Goal: Navigation & Orientation: Understand site structure

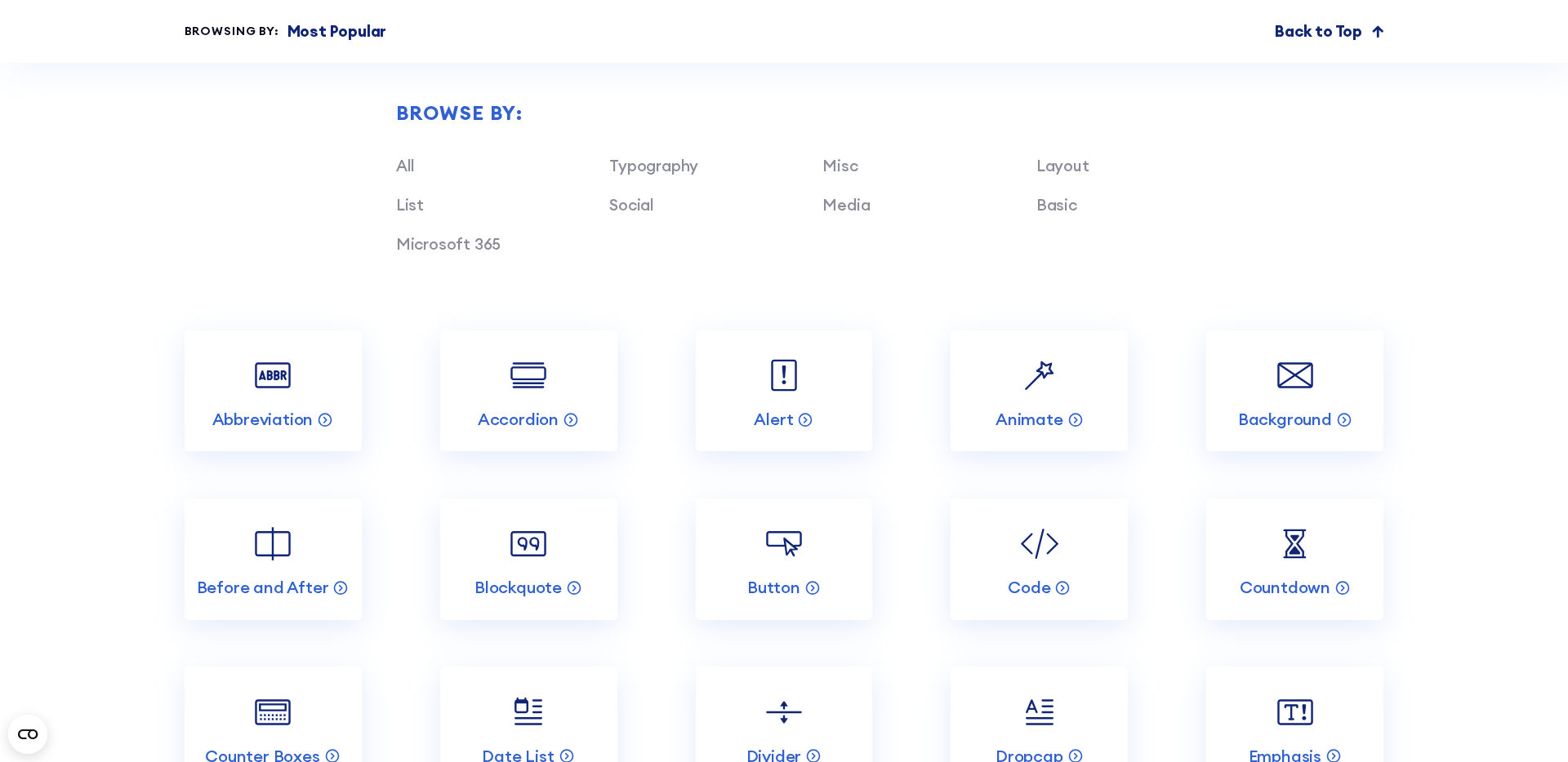
scroll to position [1853, 0]
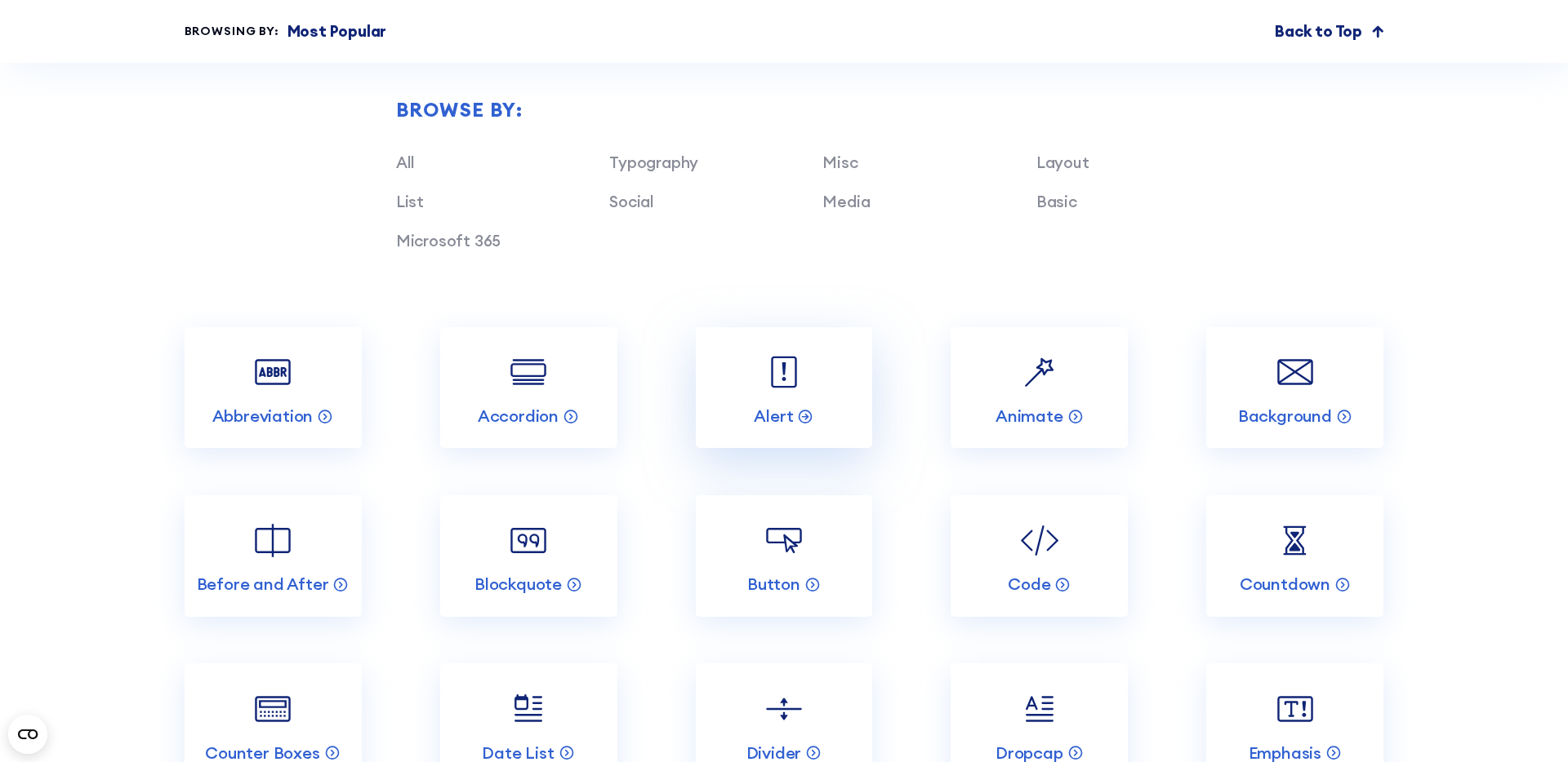
click at [801, 382] on img at bounding box center [784, 372] width 47 height 47
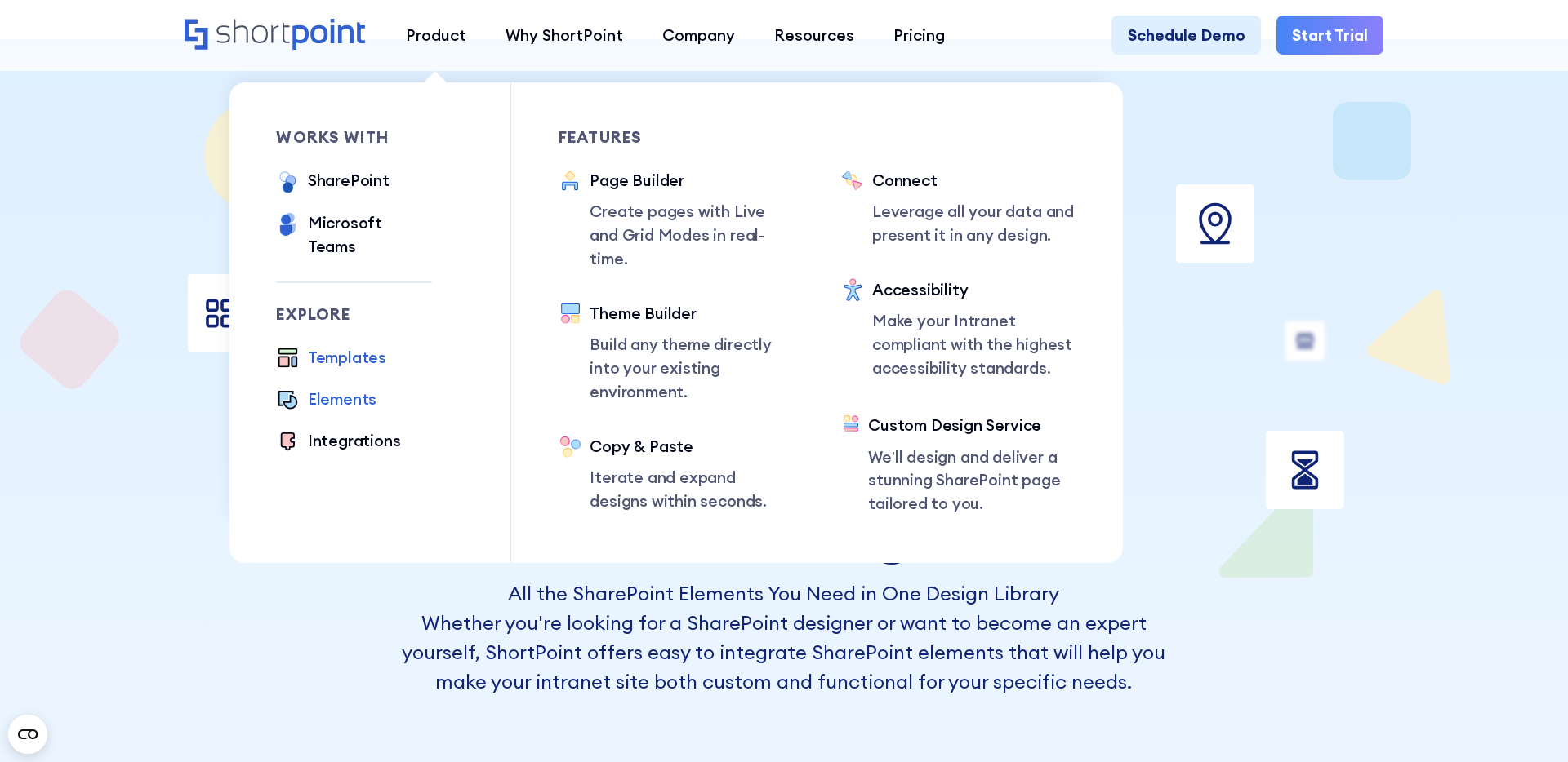
click at [337, 346] on div "Templates" at bounding box center [346, 358] width 79 height 24
click at [333, 429] on div "Integrations" at bounding box center [354, 441] width 93 height 24
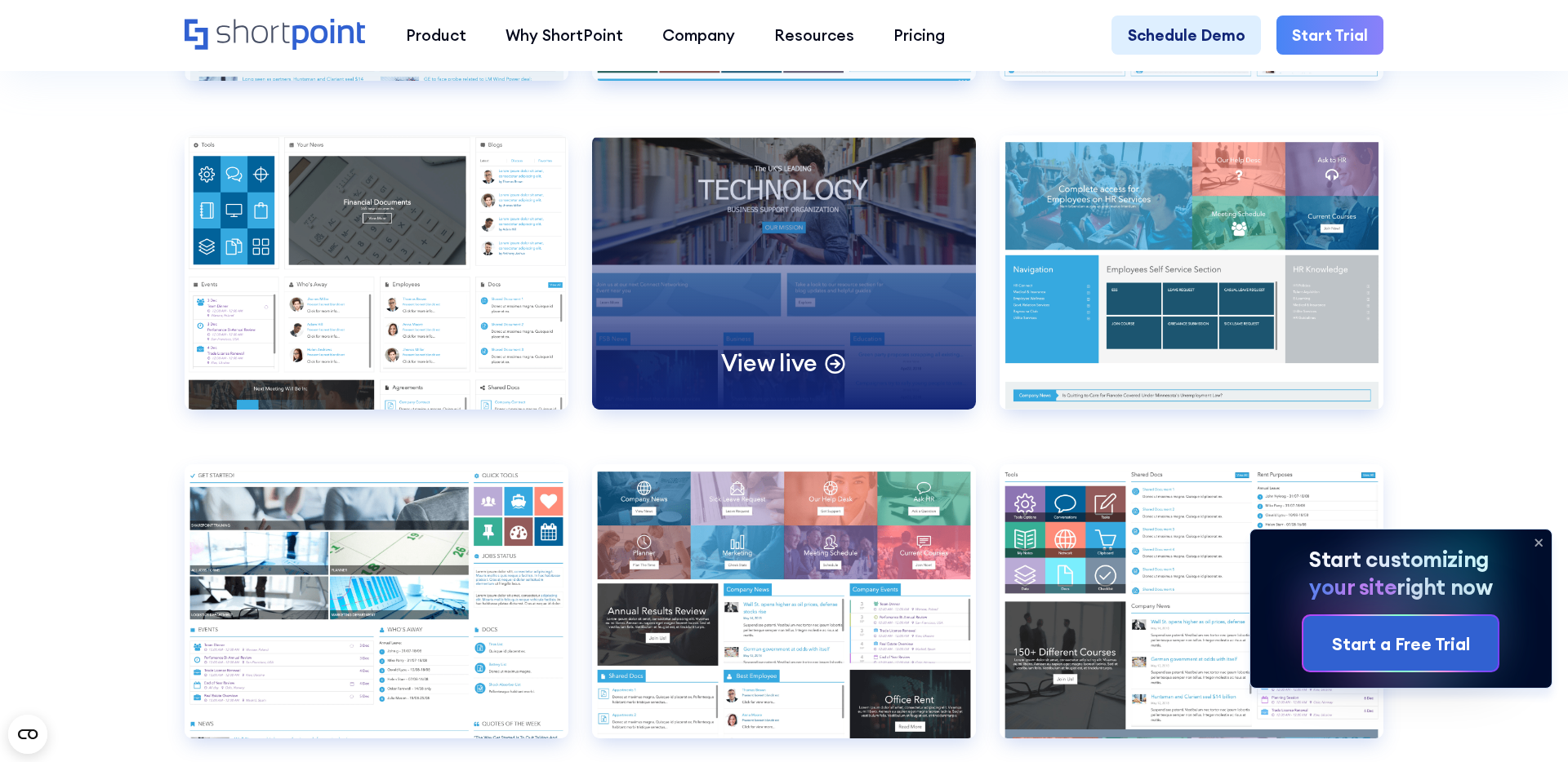
scroll to position [8719, 0]
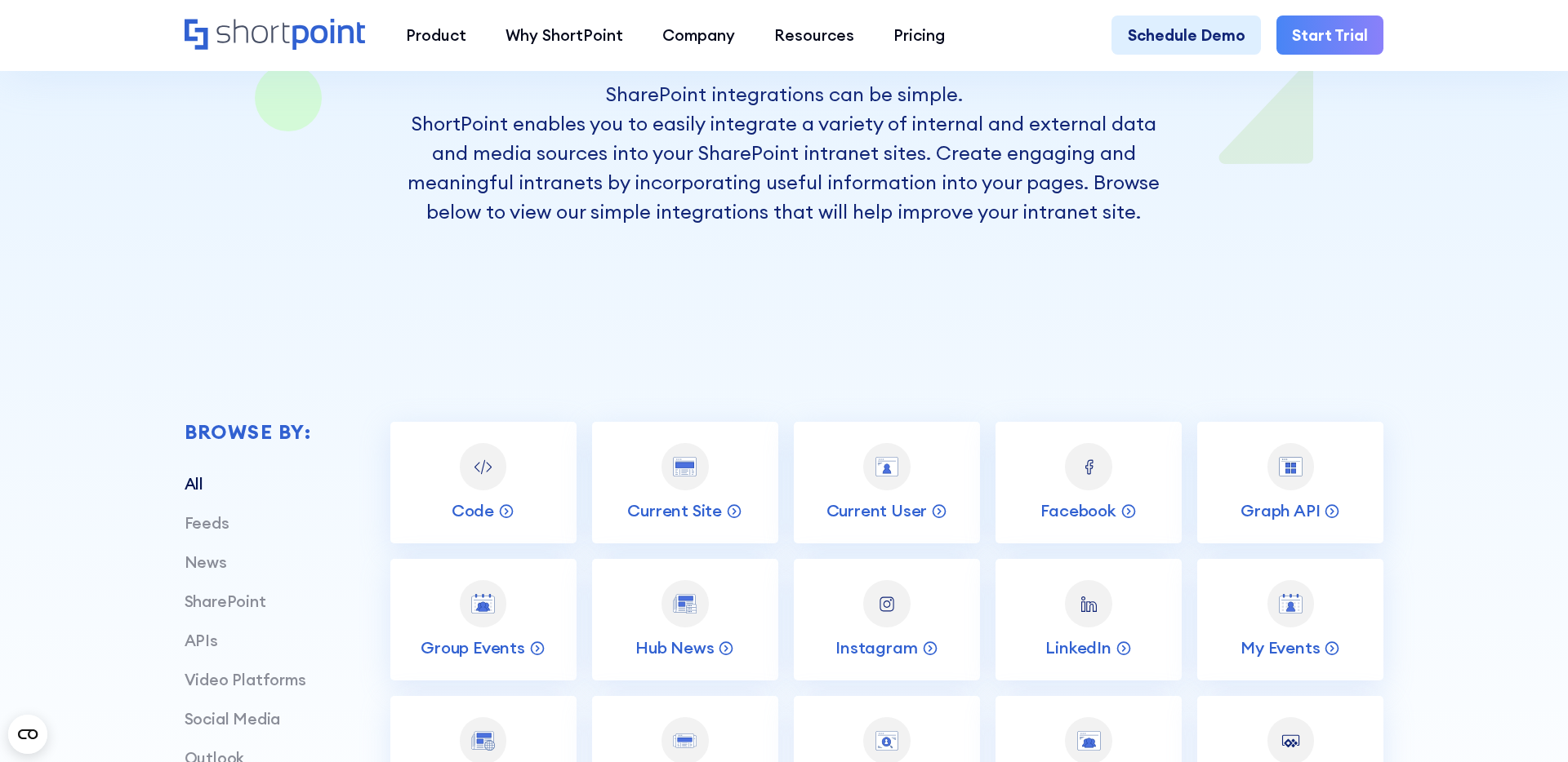
scroll to position [386, 0]
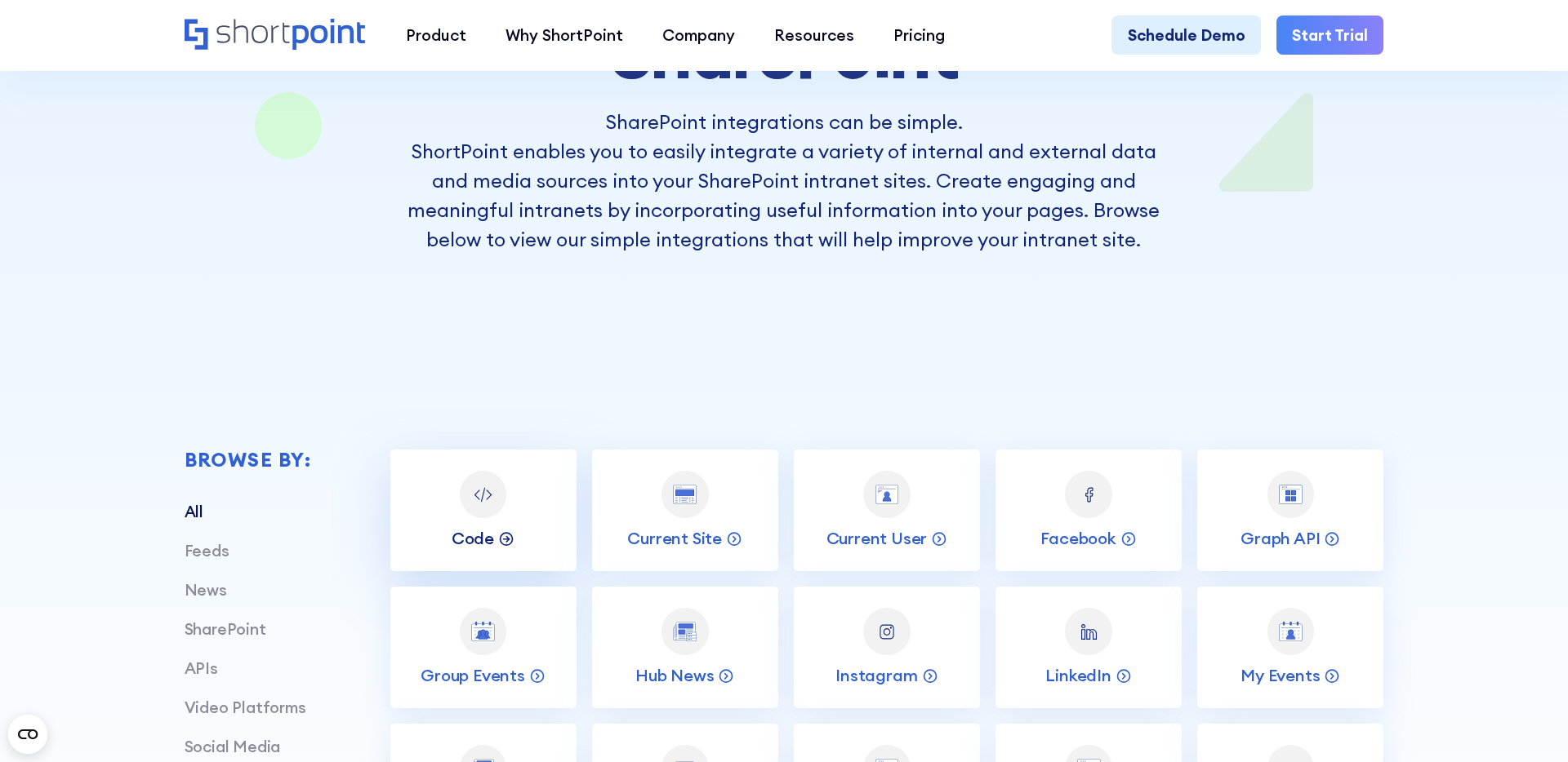
click at [501, 537] on icon at bounding box center [506, 538] width 16 height 16
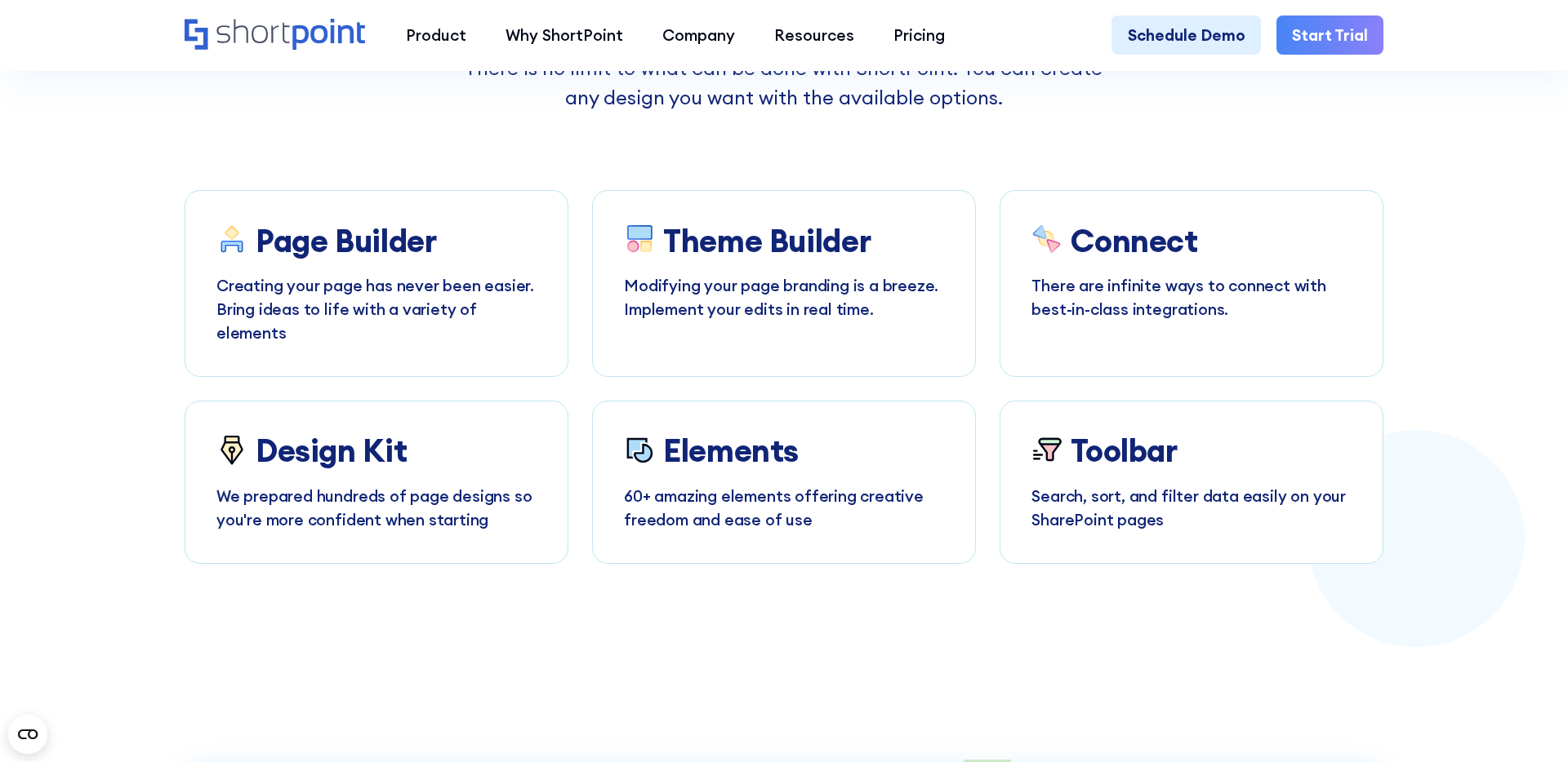
scroll to position [6190, 0]
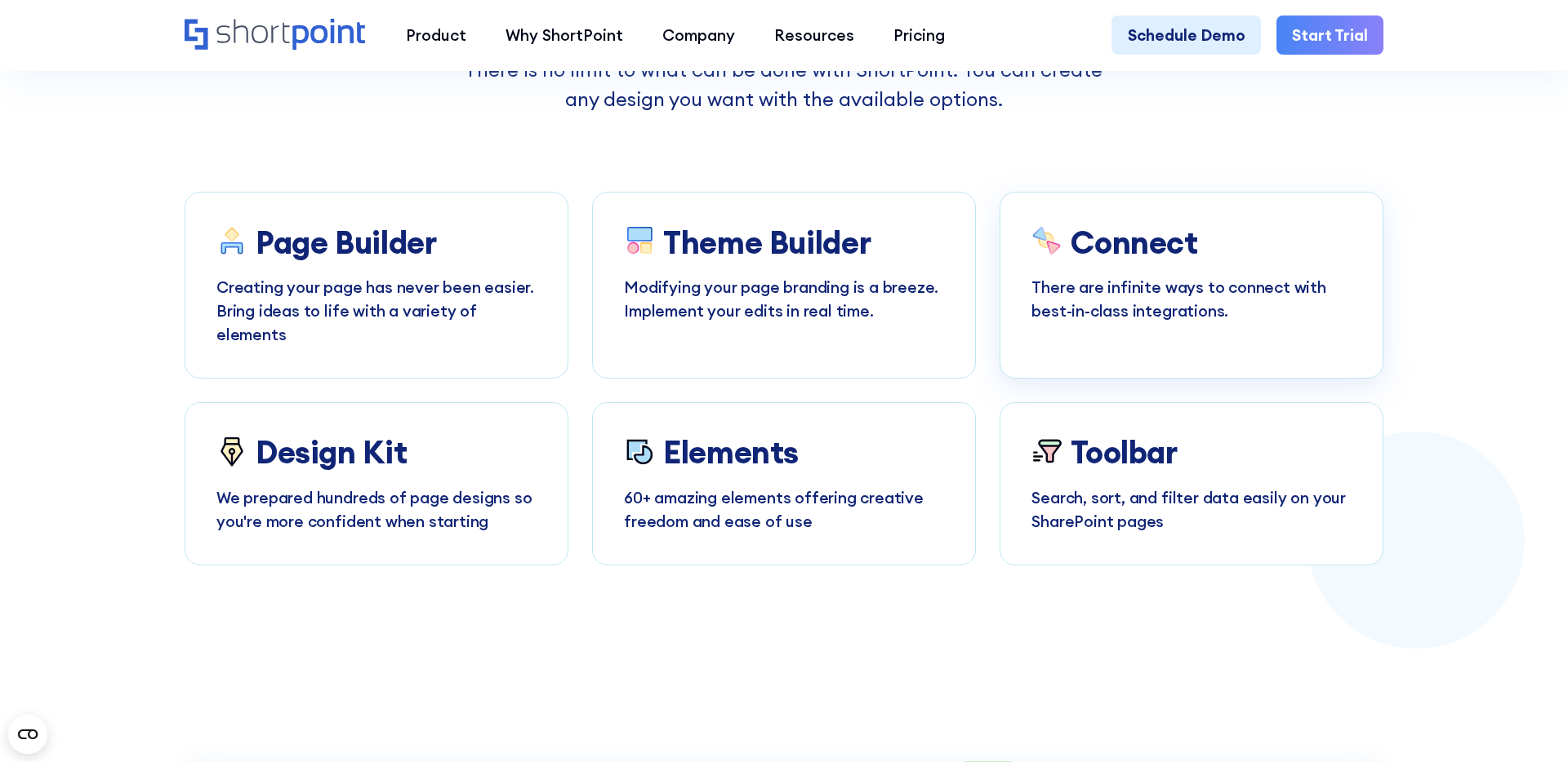
click at [1072, 270] on div "Connect There are infinite ways to connect with best-in-class integrations." at bounding box center [1191, 273] width 320 height 99
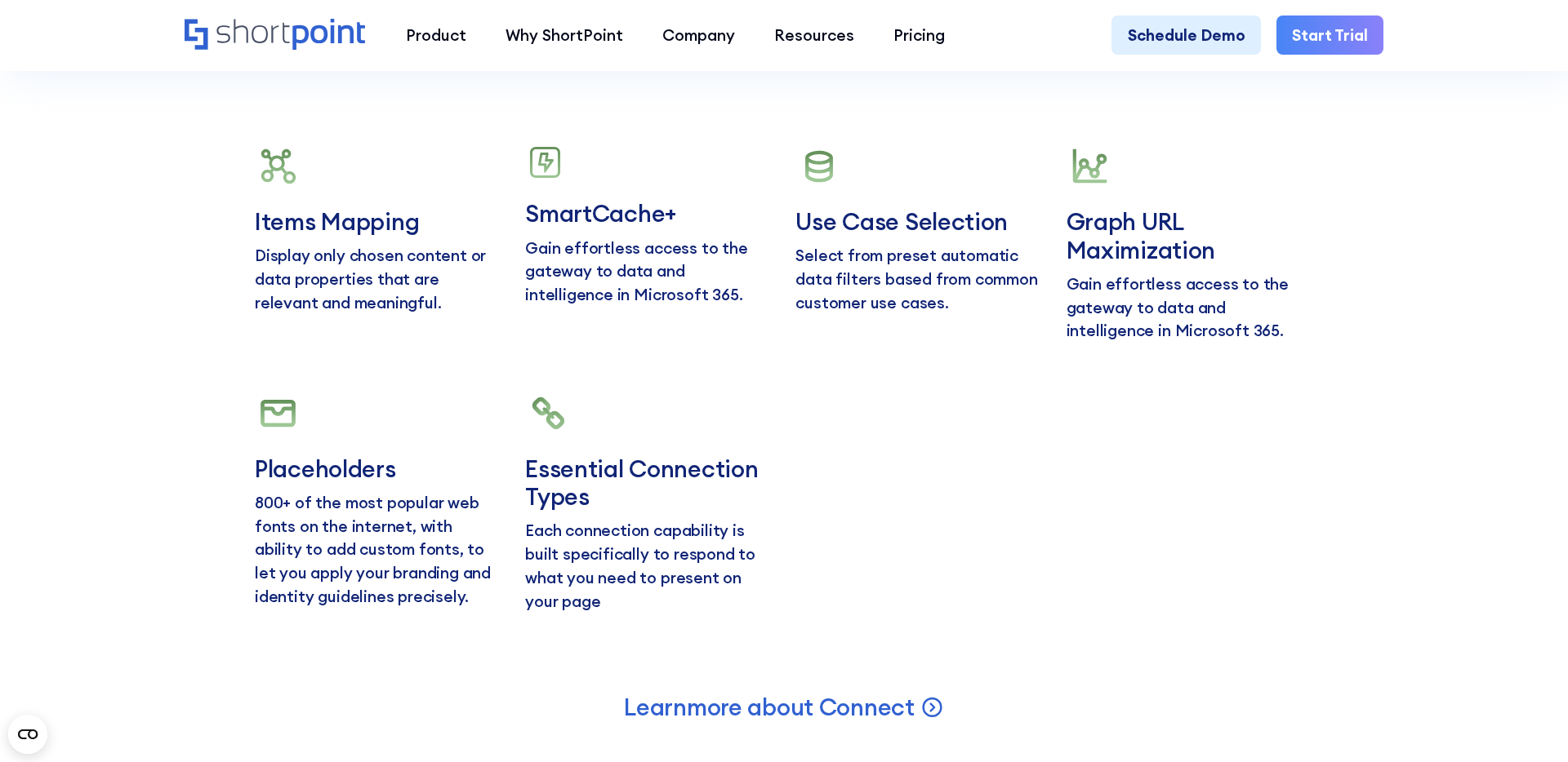
scroll to position [7878, 0]
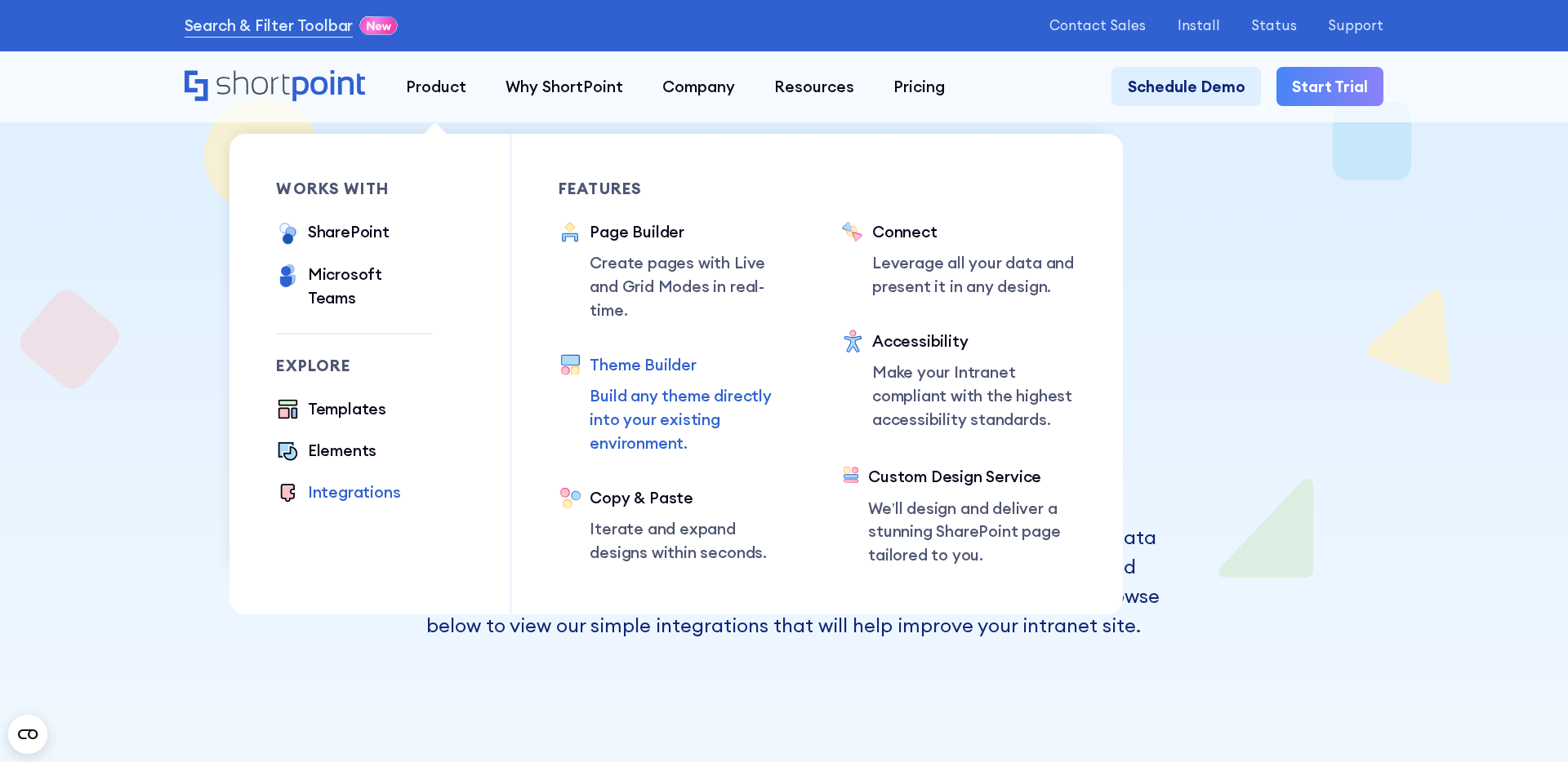
click at [651, 353] on div "Theme Builder" at bounding box center [692, 365] width 204 height 24
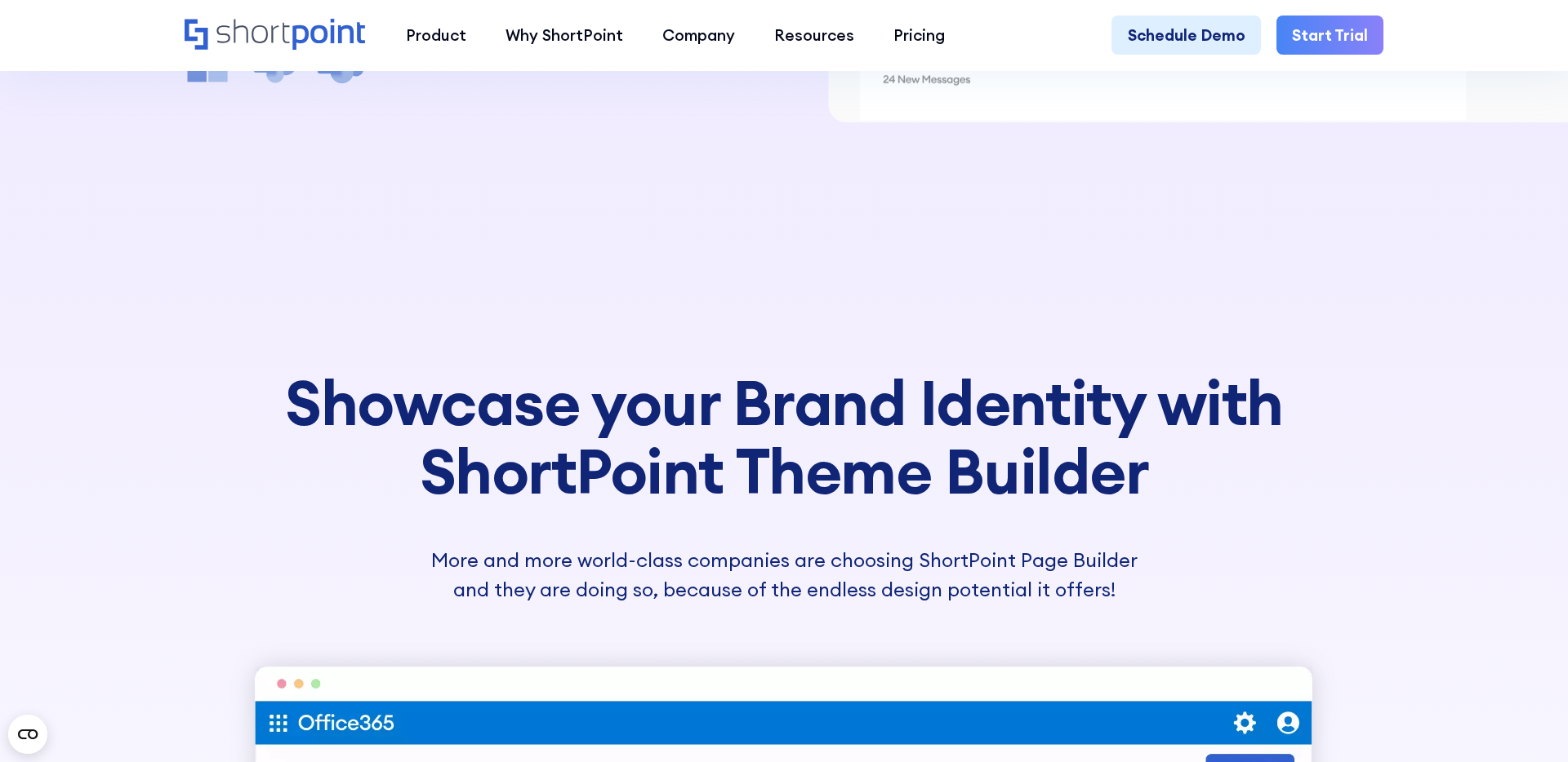
scroll to position [394, 0]
